Goal: Task Accomplishment & Management: Complete application form

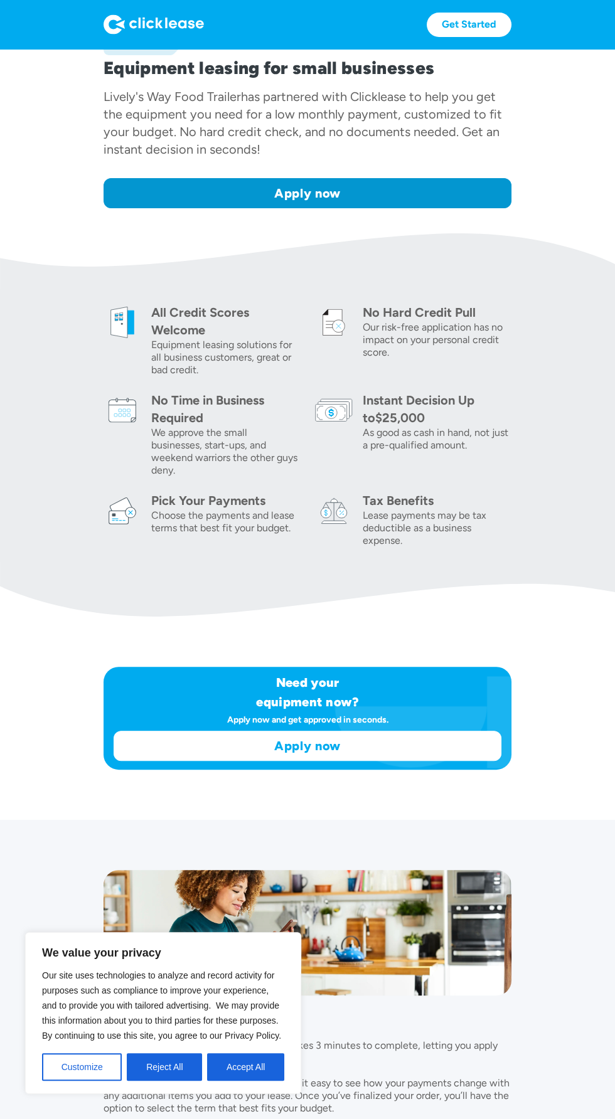
scroll to position [278, 0]
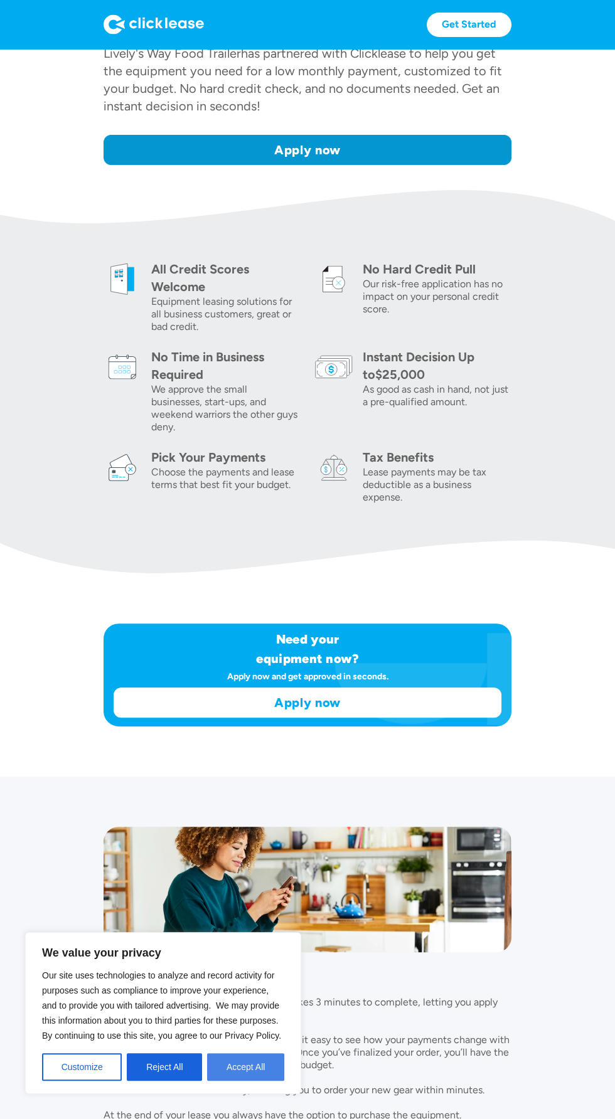
click at [242, 1081] on button "Accept All" at bounding box center [245, 1068] width 77 height 28
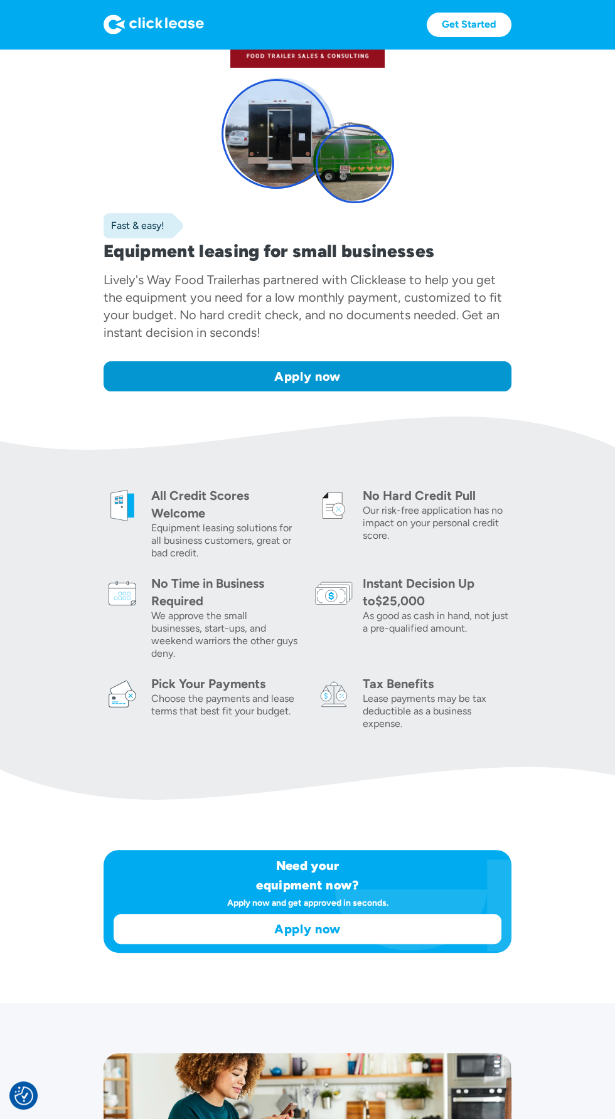
scroll to position [0, 0]
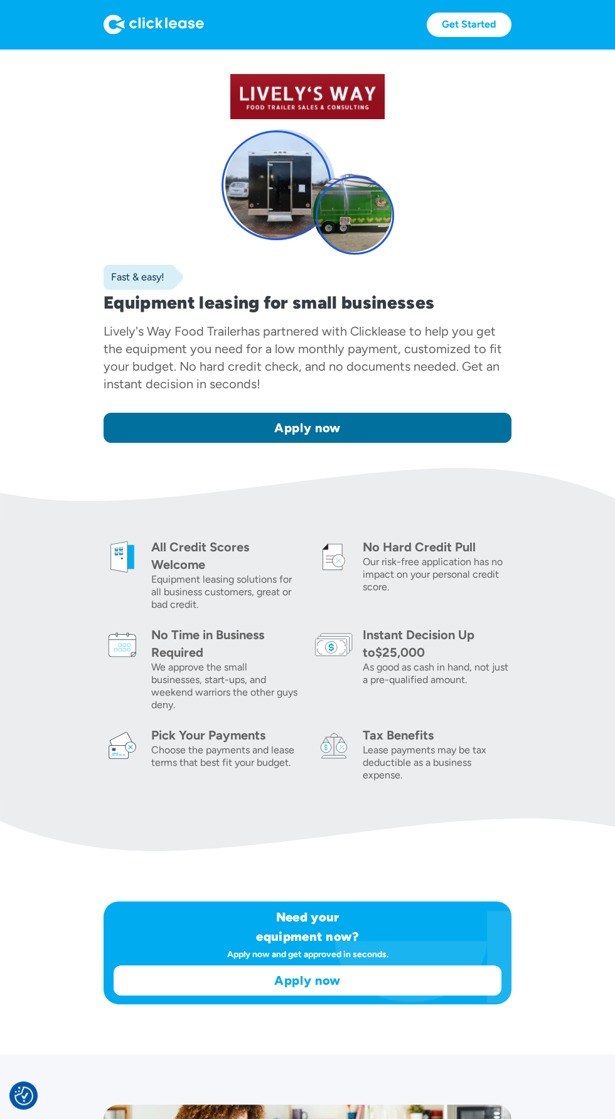
click at [457, 422] on link "Apply now" at bounding box center [308, 428] width 408 height 30
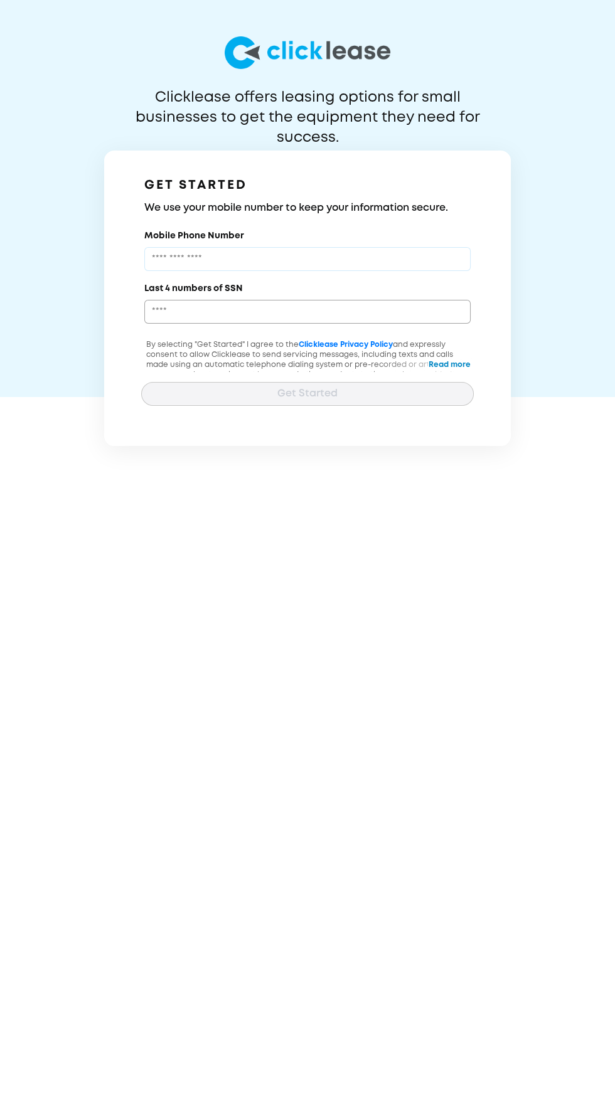
click at [425, 259] on input "Mobile Phone Number" at bounding box center [307, 259] width 326 height 24
